Goal: Check status: Check status

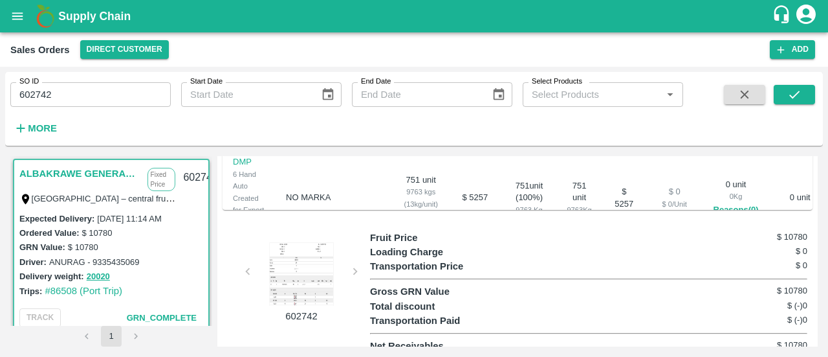
scroll to position [10, 0]
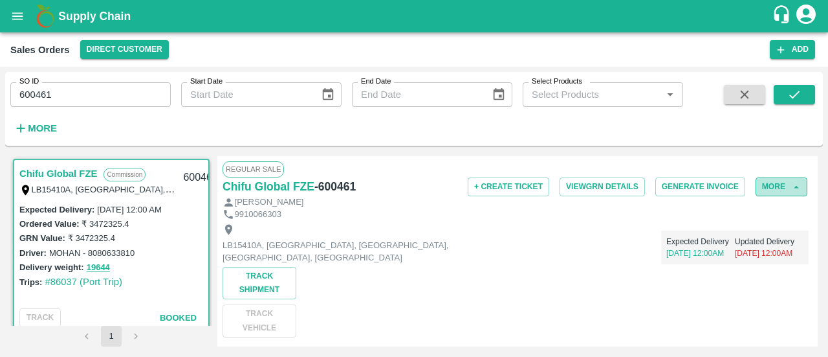
click at [767, 190] on button "More" at bounding box center [782, 186] width 52 height 19
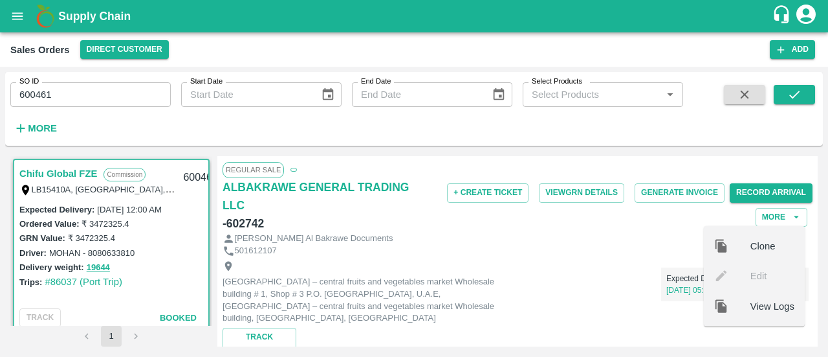
click at [105, 238] on label "₹ 3472325.4" at bounding box center [91, 238] width 47 height 10
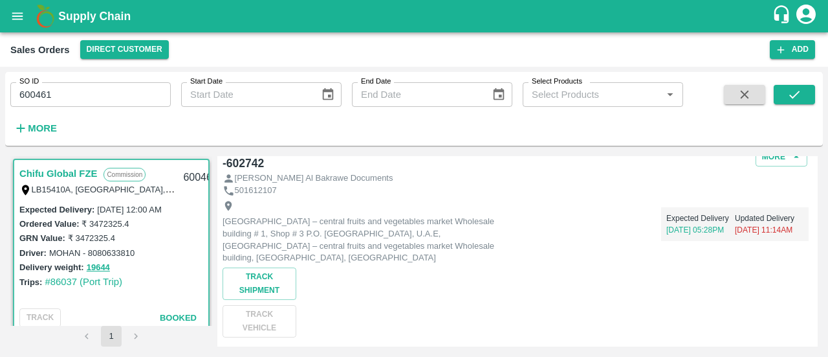
scroll to position [143, 0]
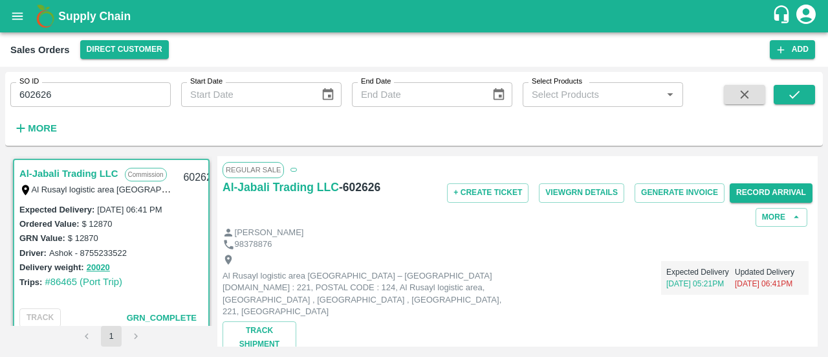
scroll to position [23, 0]
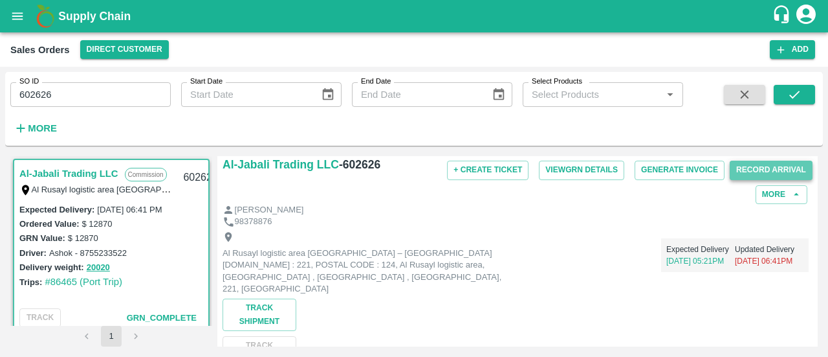
click at [760, 168] on button "Record Arrival" at bounding box center [771, 169] width 83 height 19
click at [767, 192] on button "More" at bounding box center [782, 194] width 52 height 19
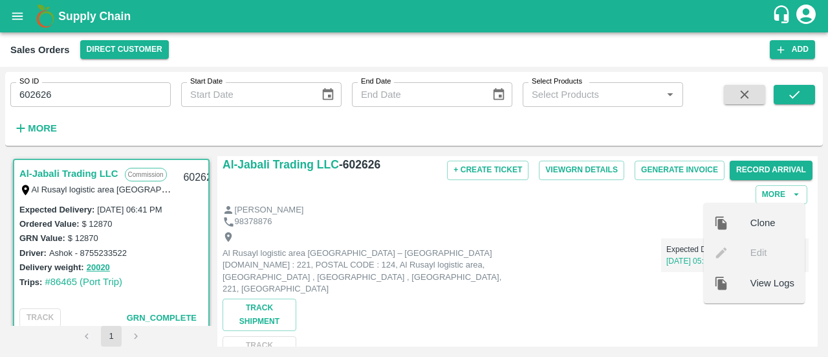
click at [567, 249] on div "Expected Delivery 14 Aug, 05:21PM Updated Delivery 16 Sep, 06:41PM" at bounding box center [661, 250] width 295 height 44
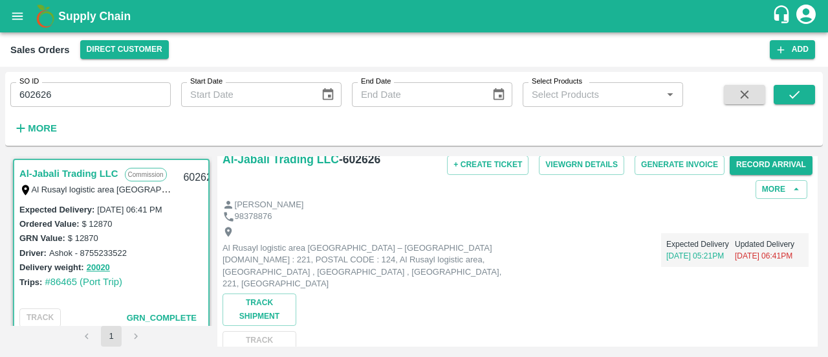
scroll to position [0, 0]
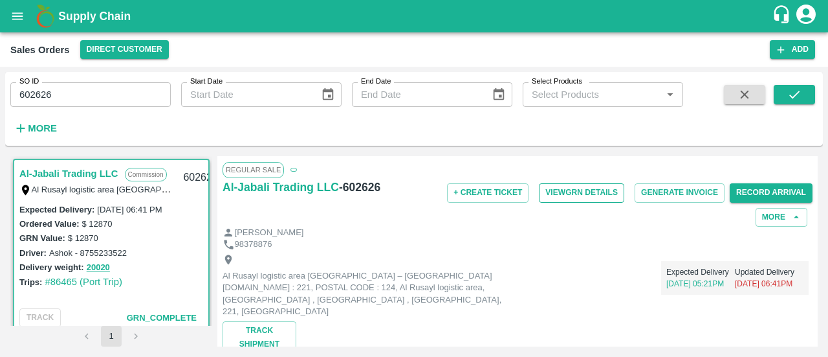
click at [546, 194] on button "View GRN Details" at bounding box center [581, 192] width 85 height 19
click at [474, 220] on div "+ Create Ticket View GRN Details Generate Invoice Record Arrival More" at bounding box center [615, 202] width 393 height 48
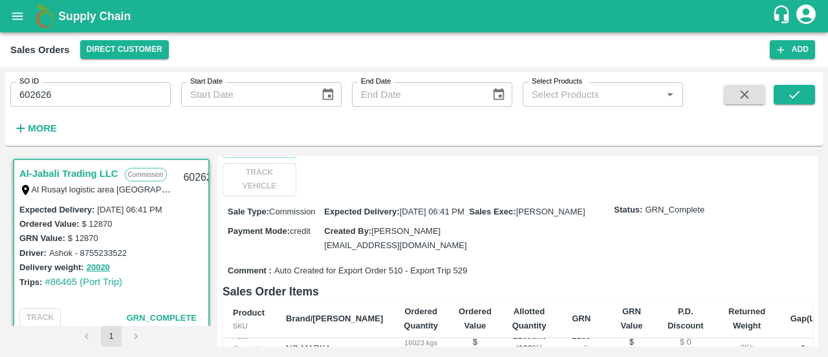
scroll to position [204, 0]
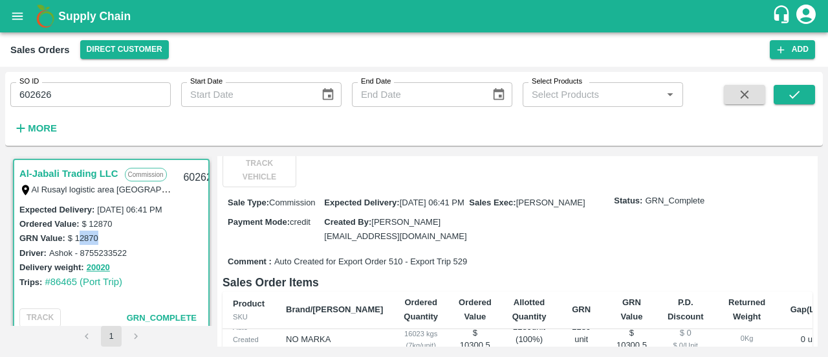
drag, startPoint x: 80, startPoint y: 237, endPoint x: 104, endPoint y: 236, distance: 23.3
click at [104, 236] on div "GRN Value: $ 12870" at bounding box center [111, 237] width 184 height 14
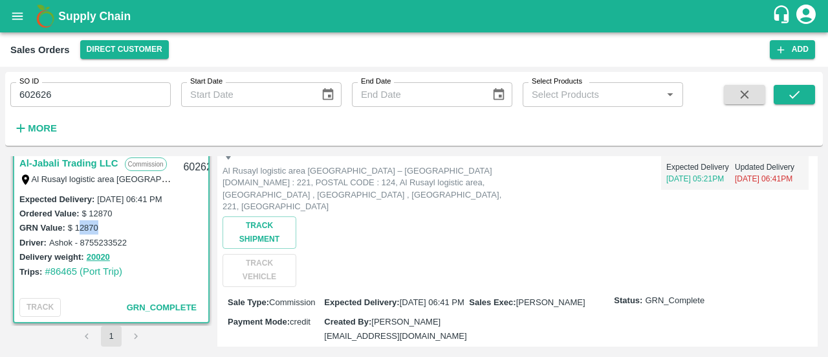
scroll to position [0, 0]
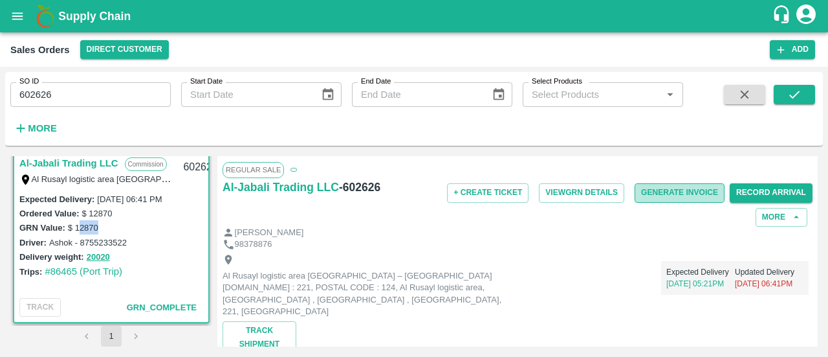
click at [652, 200] on button "Generate Invoice" at bounding box center [680, 192] width 90 height 19
click at [670, 232] on div "[PERSON_NAME]" at bounding box center [518, 232] width 590 height 12
click at [544, 197] on button "View GRN Details" at bounding box center [581, 192] width 85 height 19
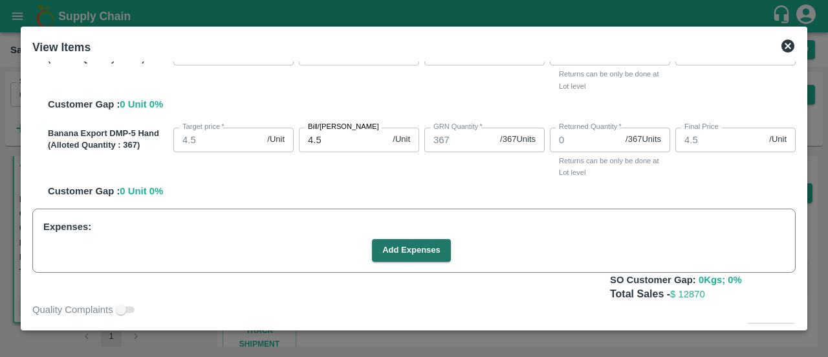
scroll to position [191, 0]
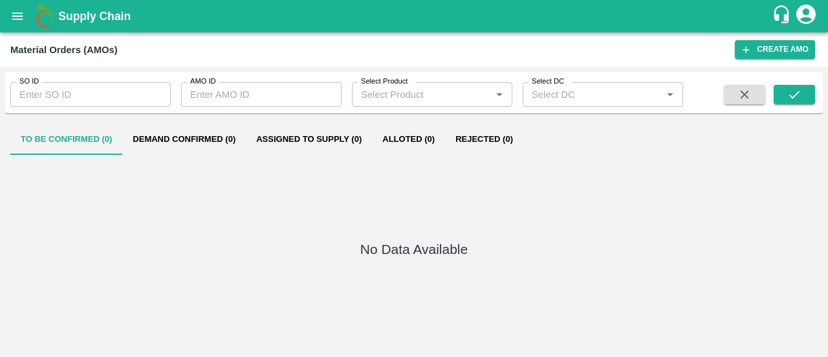
type input "317331"
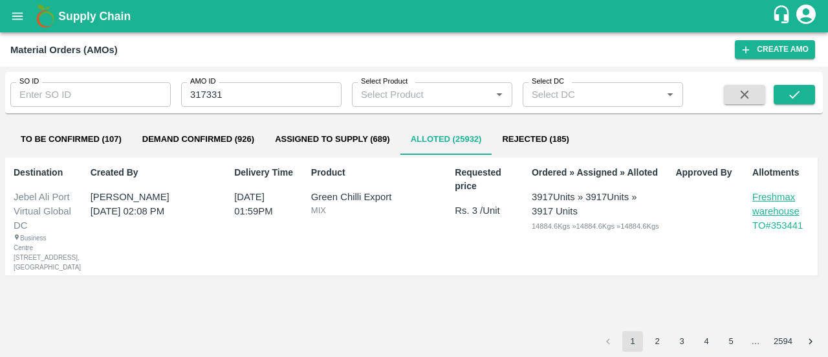
click at [621, 210] on div "3917 Units » 3917 Units » 3917 Units" at bounding box center [596, 204] width 129 height 29
click at [300, 87] on input "317331" at bounding box center [261, 94] width 160 height 25
click at [794, 95] on icon "submit" at bounding box center [795, 94] width 14 height 14
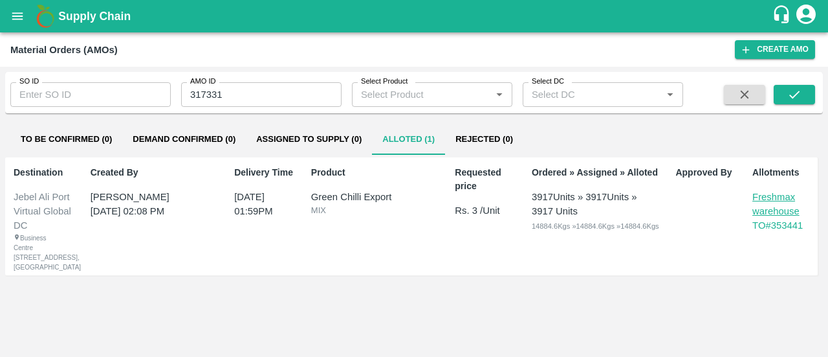
scroll to position [19, 0]
click at [760, 218] on p "TO# 353441" at bounding box center [784, 225] width 62 height 14
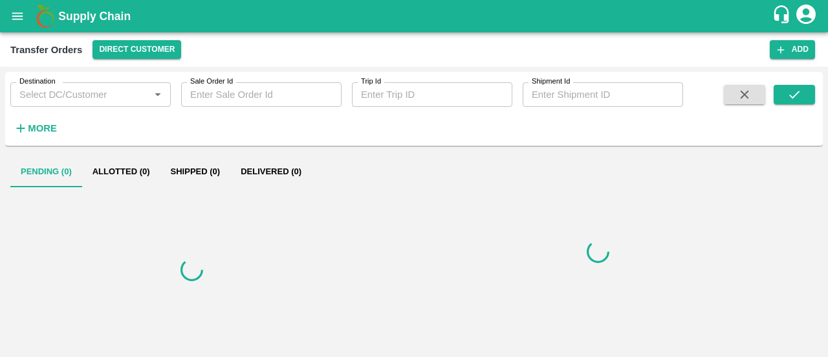
type input "353441"
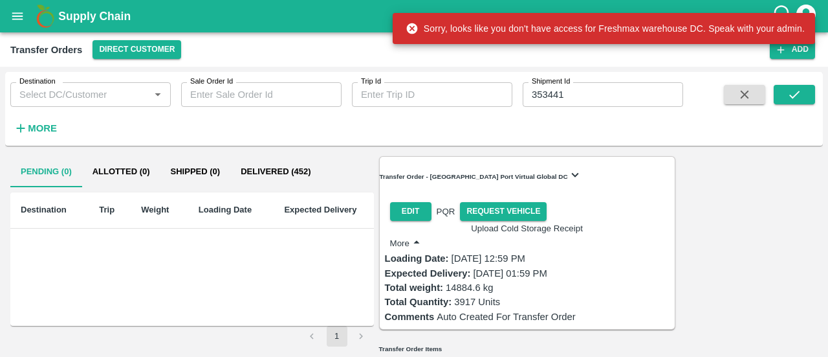
click at [102, 173] on button "Allotted (0)" at bounding box center [121, 171] width 78 height 31
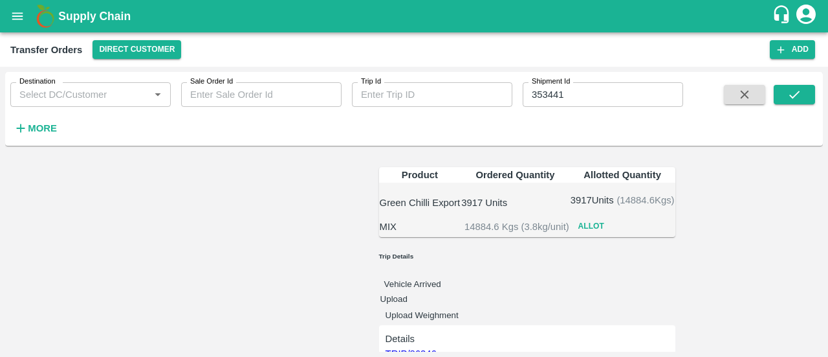
scroll to position [201, 0]
click at [612, 217] on button "Allot" at bounding box center [591, 226] width 41 height 19
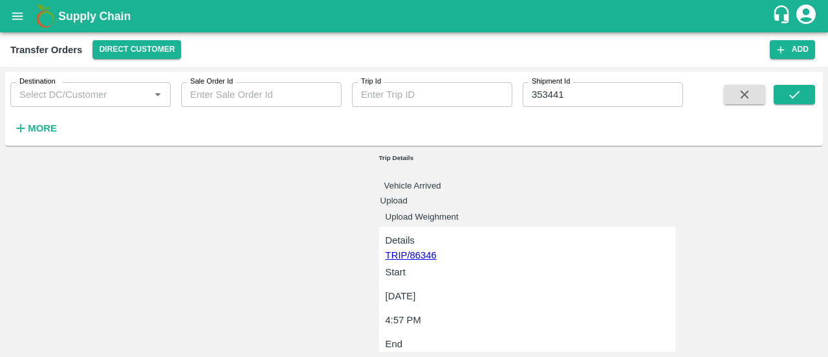
scroll to position [0, 0]
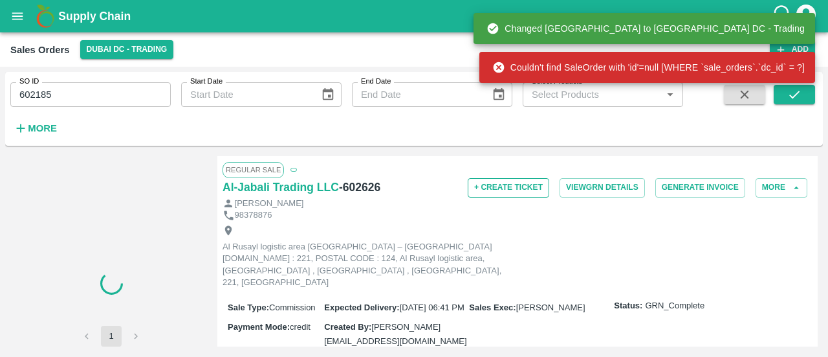
scroll to position [30, 0]
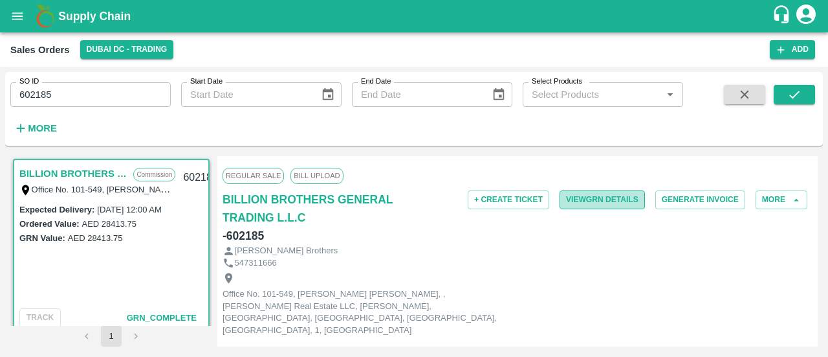
click at [564, 196] on button "View GRN Details" at bounding box center [602, 199] width 85 height 19
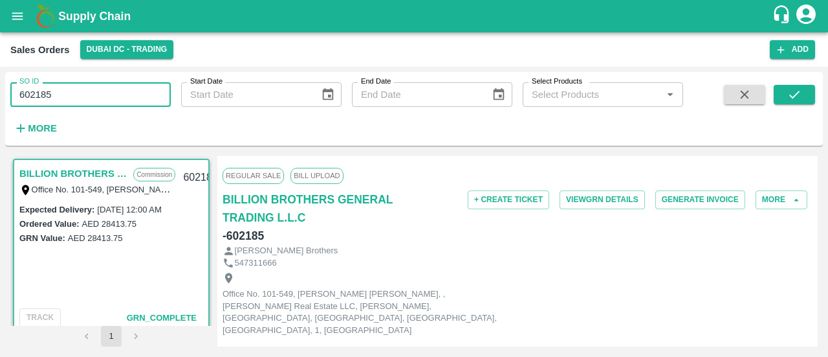
click at [105, 100] on input "602185" at bounding box center [90, 94] width 160 height 25
paste input "text"
type input "603989"
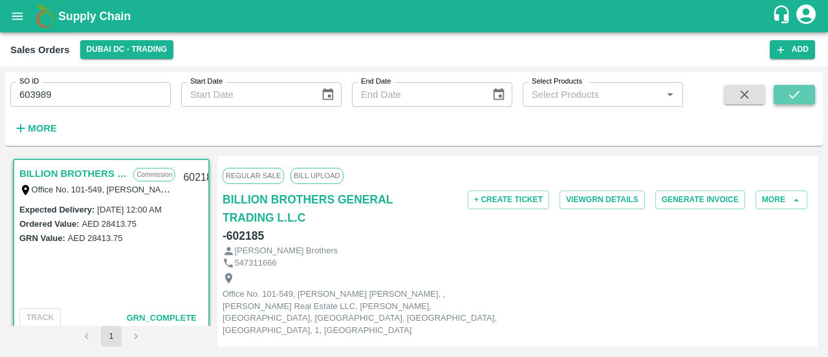
click at [788, 94] on icon "submit" at bounding box center [795, 94] width 14 height 14
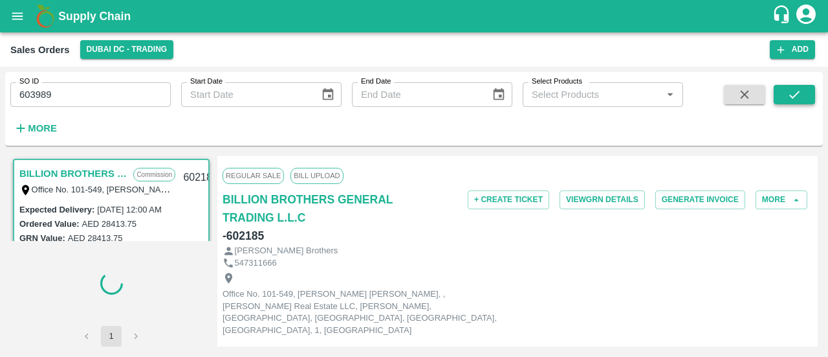
scroll to position [3, 0]
